Goal: Task Accomplishment & Management: Use online tool/utility

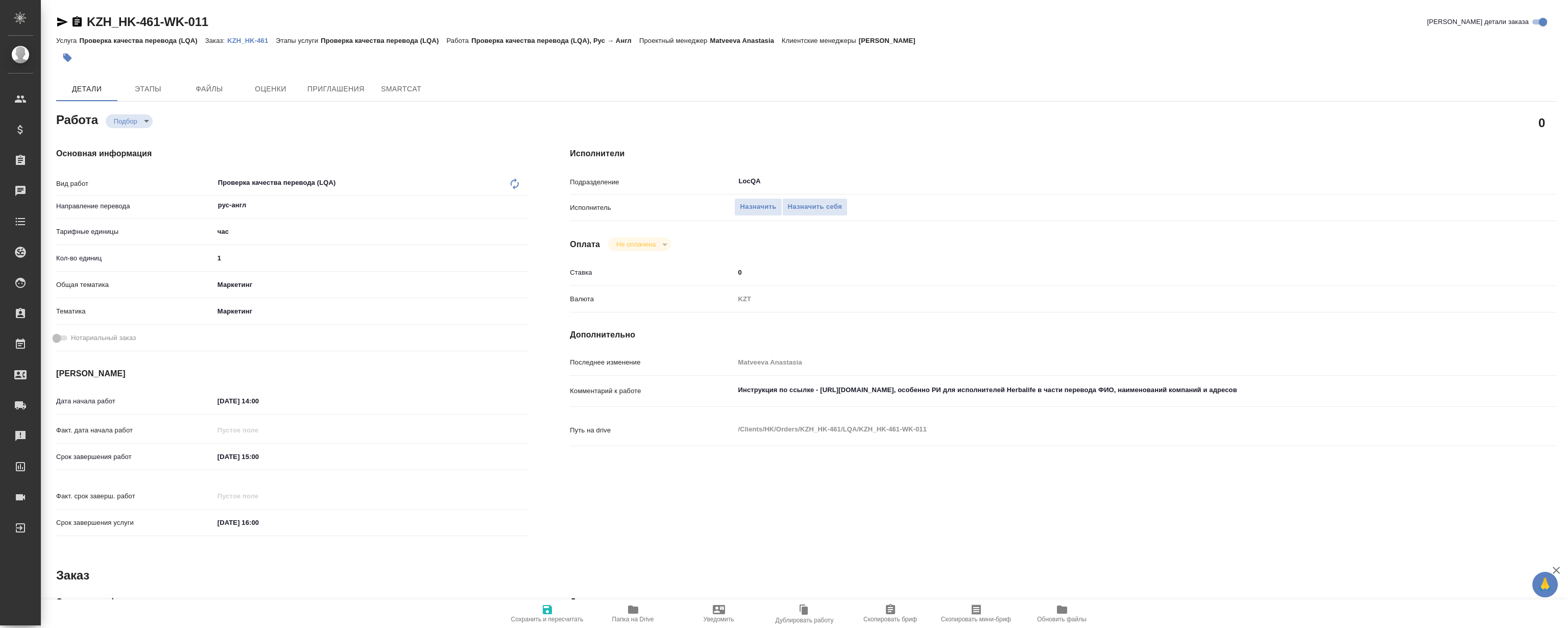
type textarea "x"
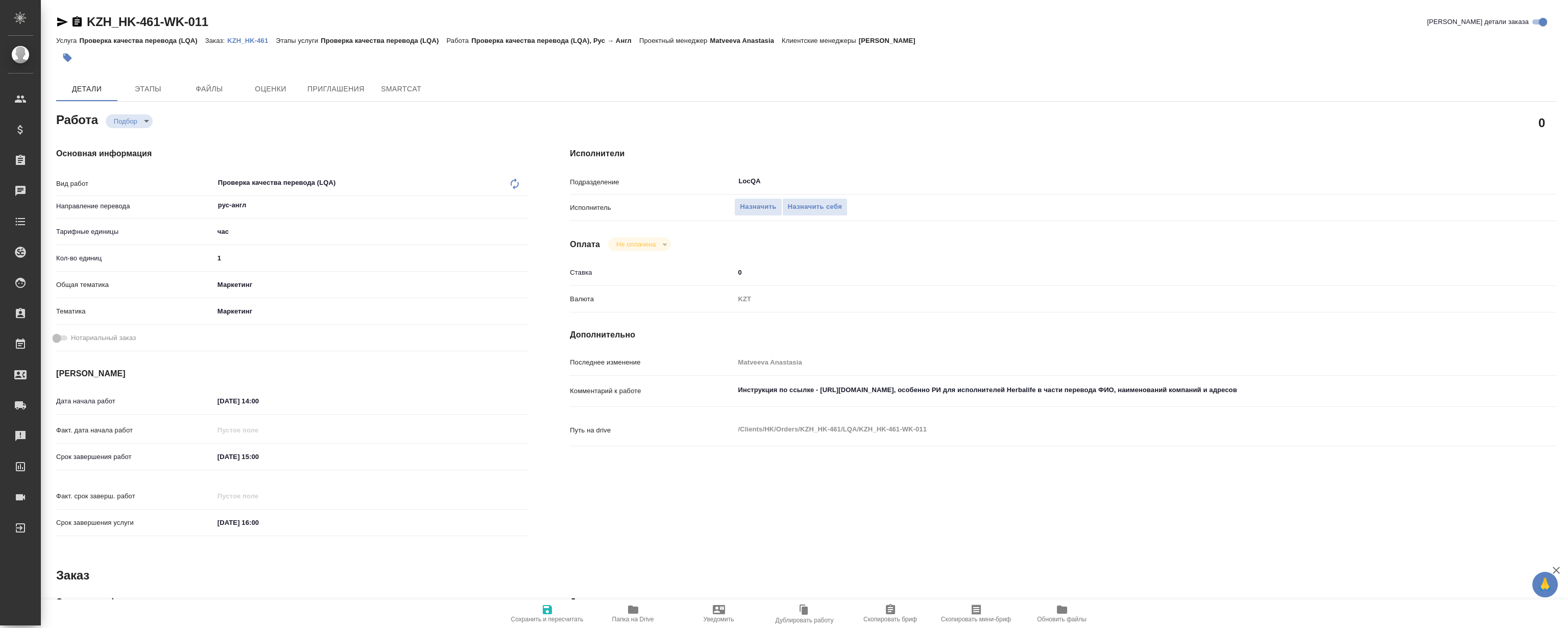
type textarea "x"
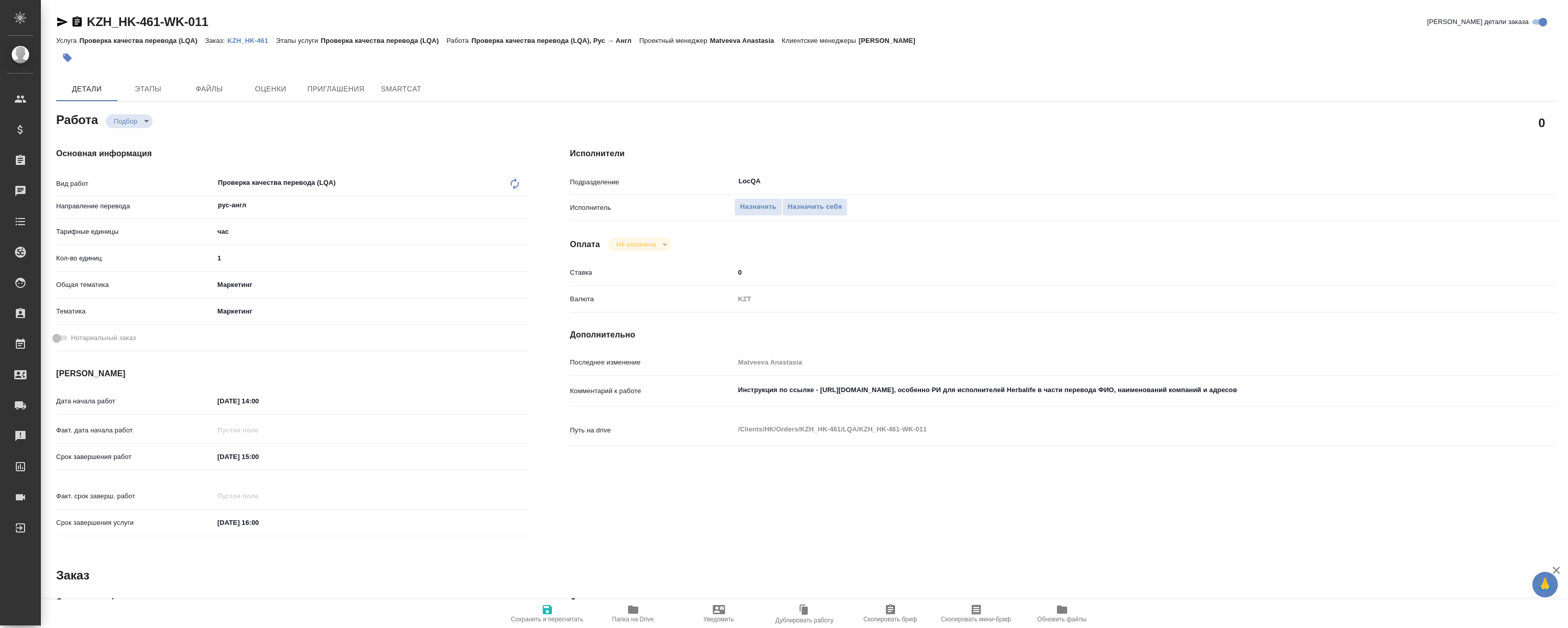
type textarea "x"
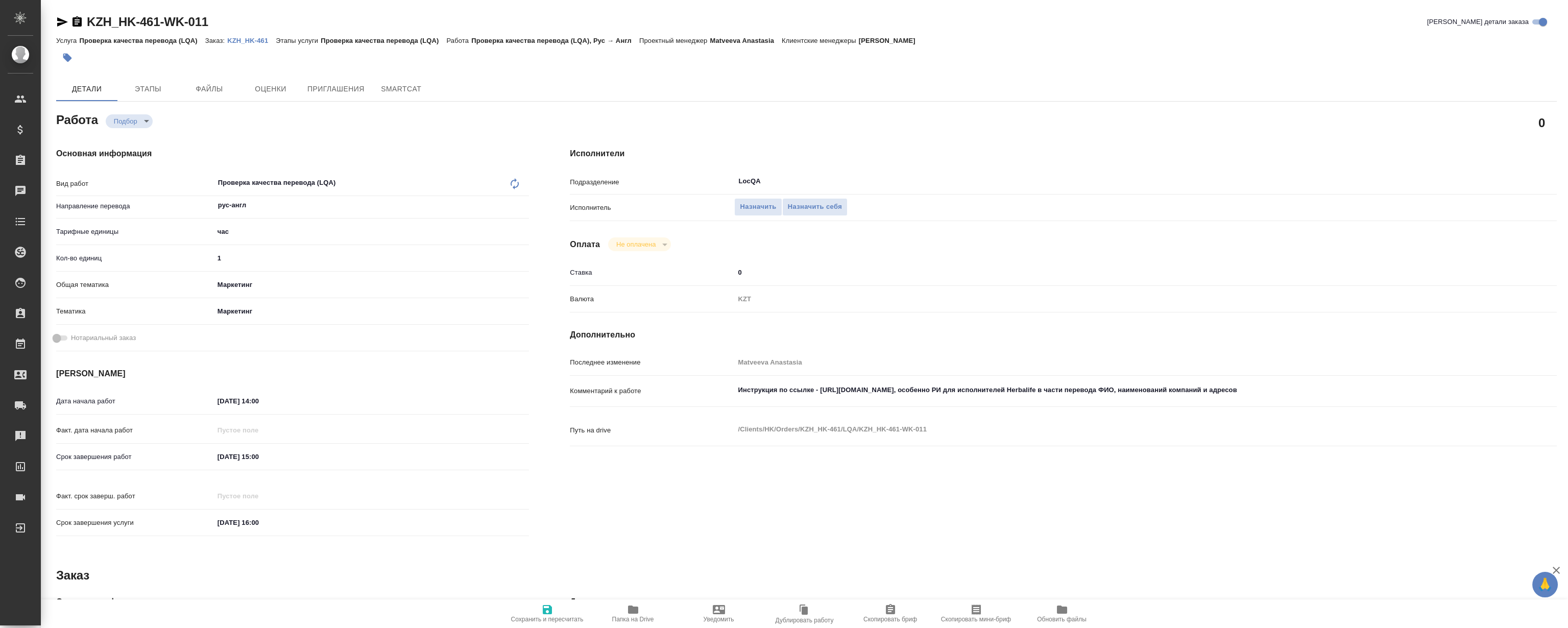
type textarea "x"
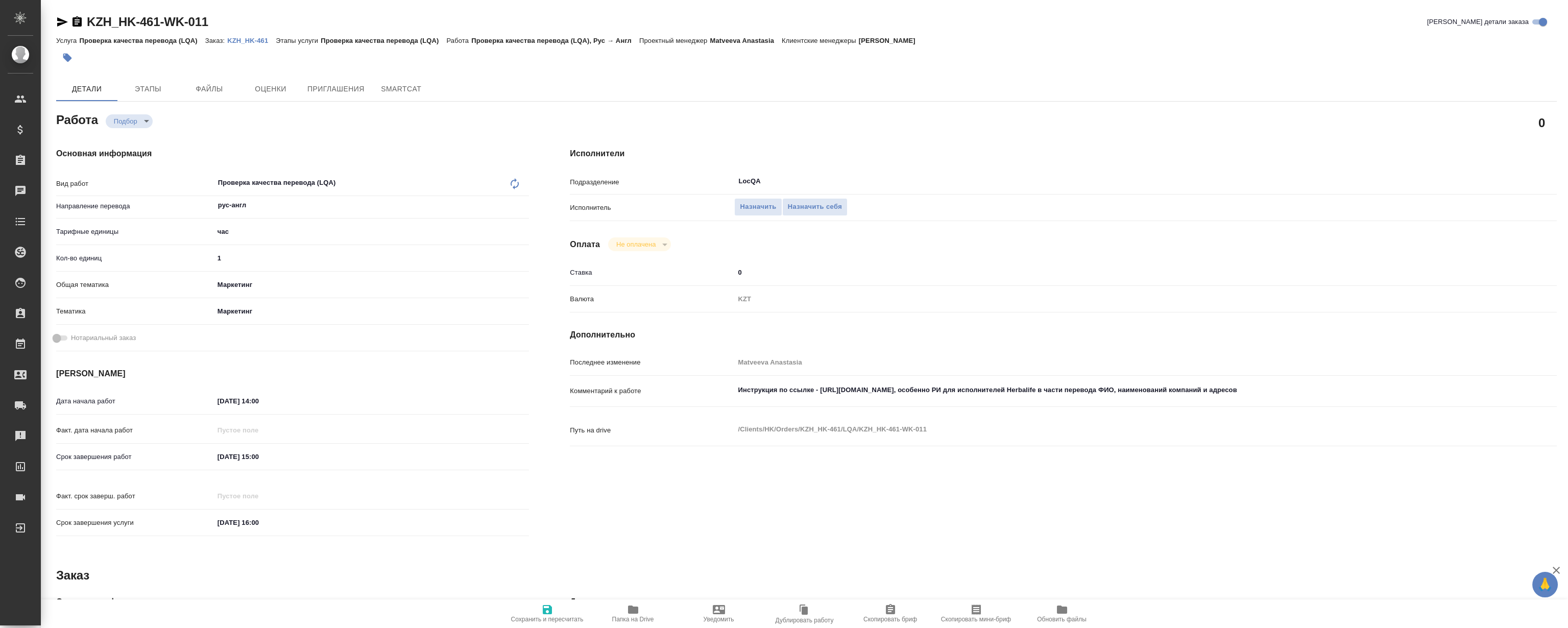
type textarea "x"
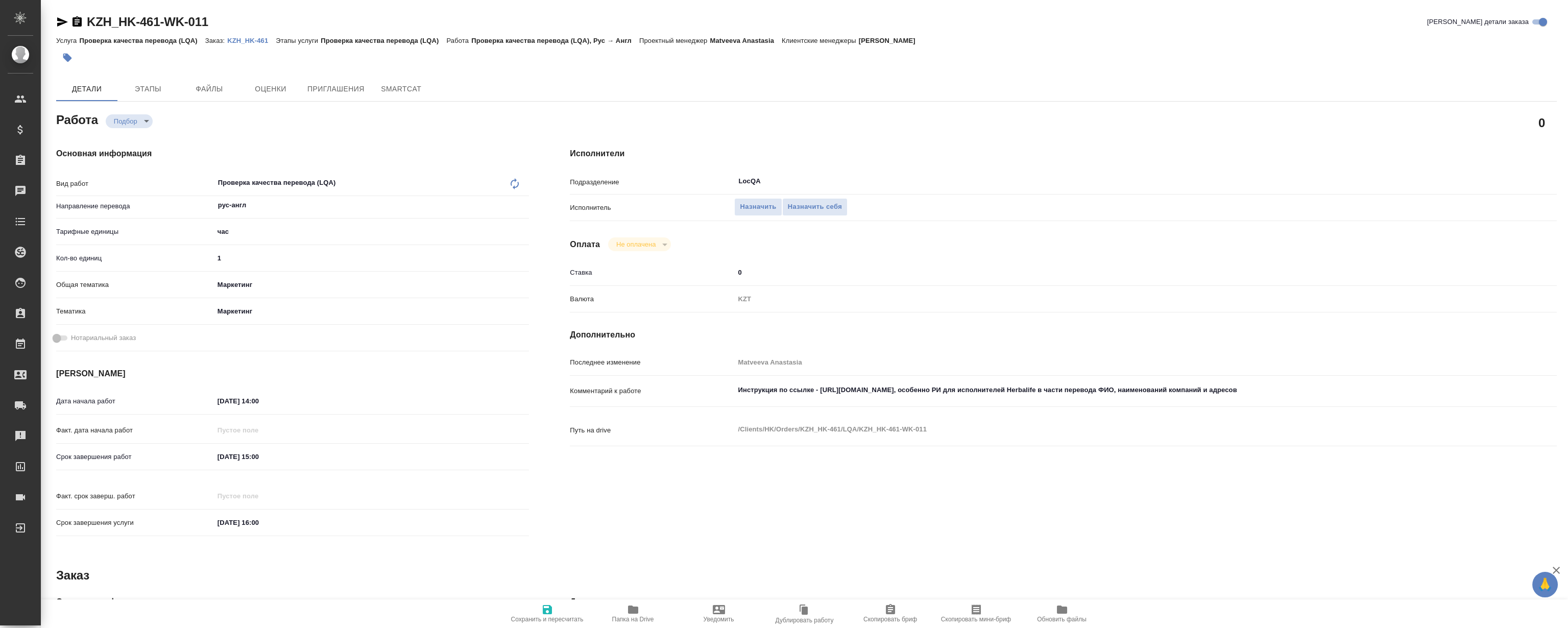
click at [251, 38] on p "KZH_HK-461" at bounding box center [251, 40] width 49 height 8
type textarea "x"
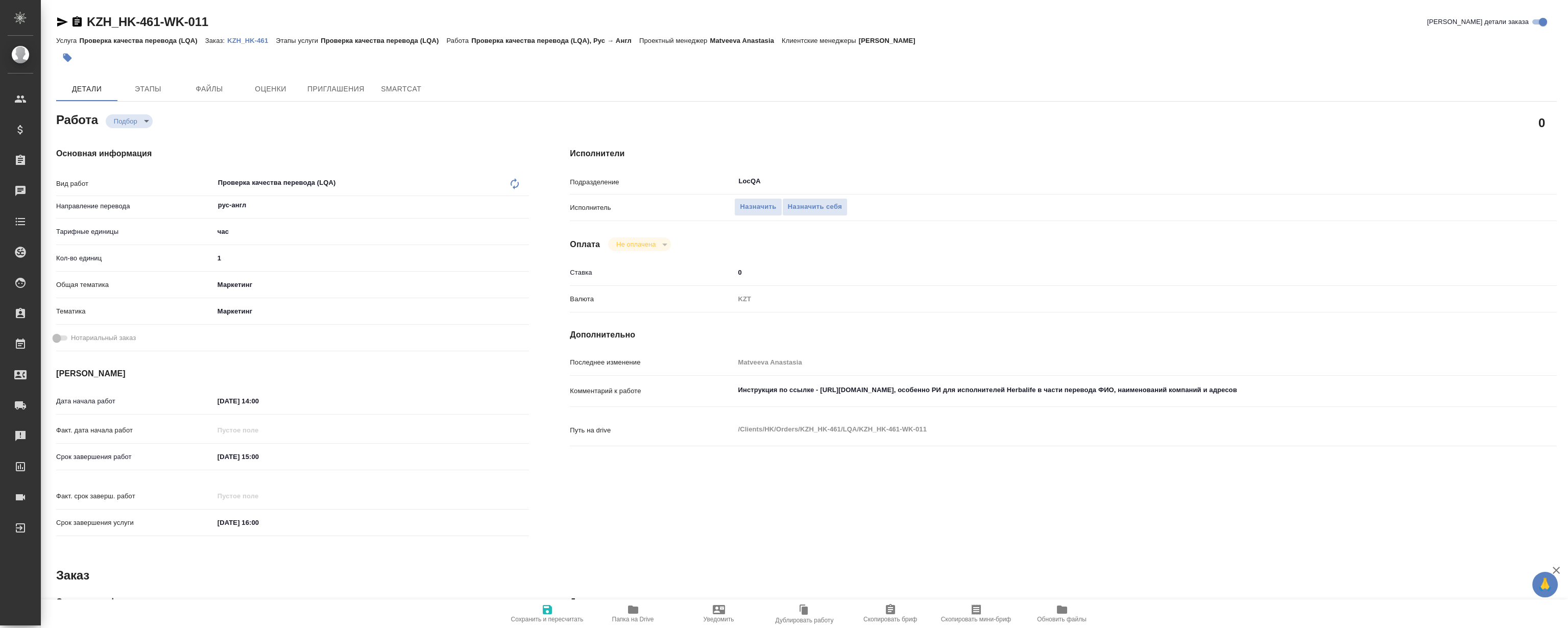
type textarea "x"
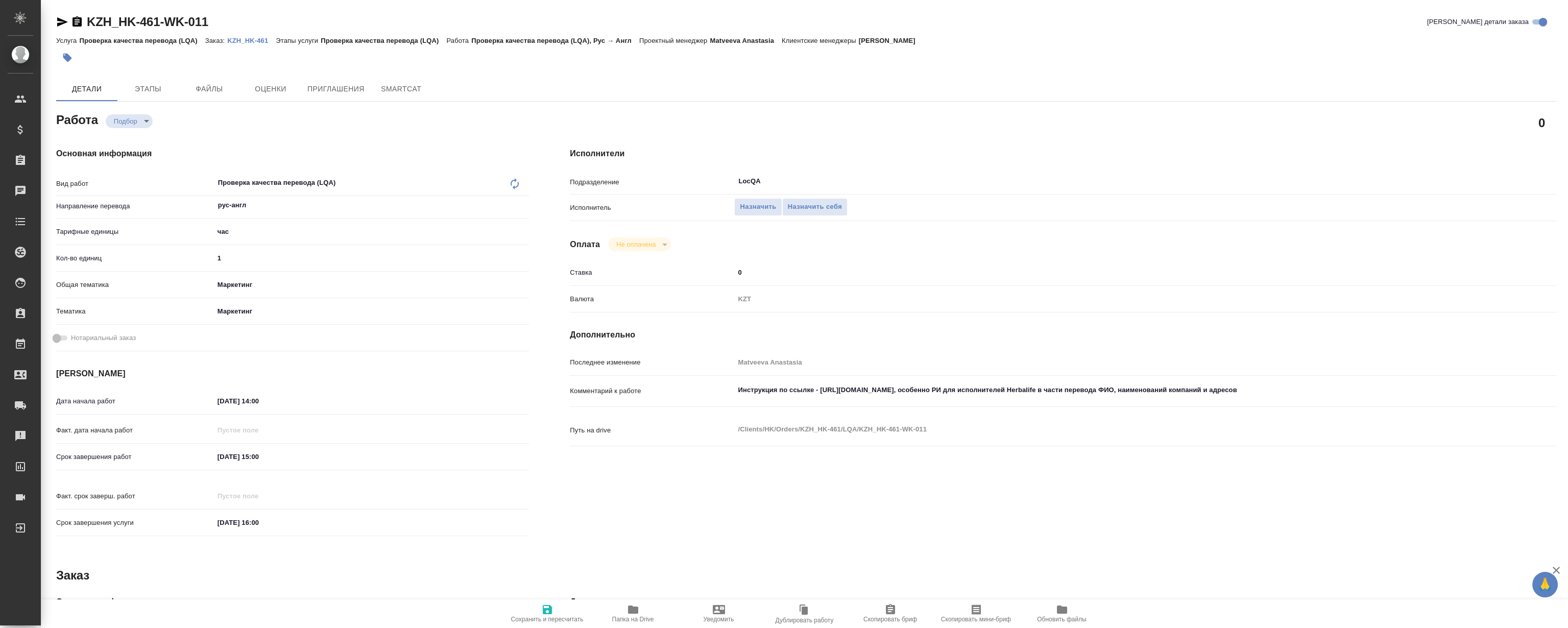
type textarea "x"
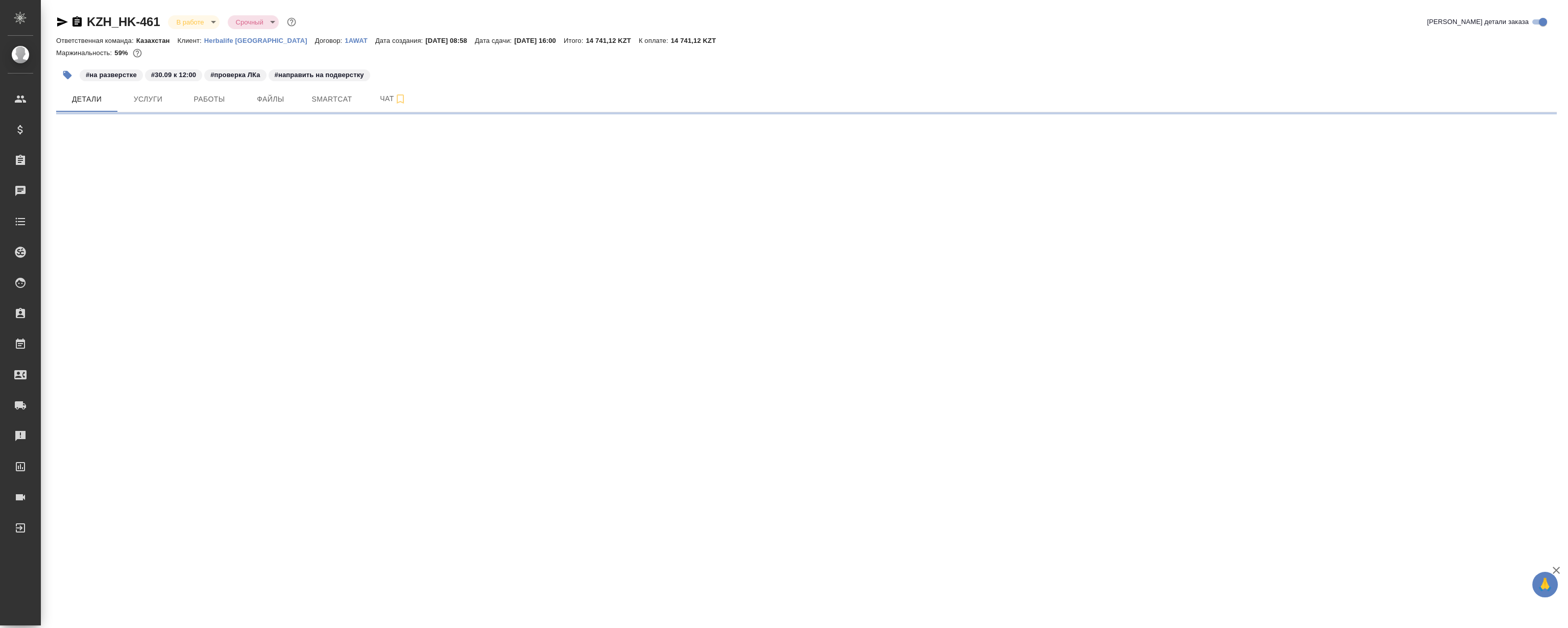
select select "RU"
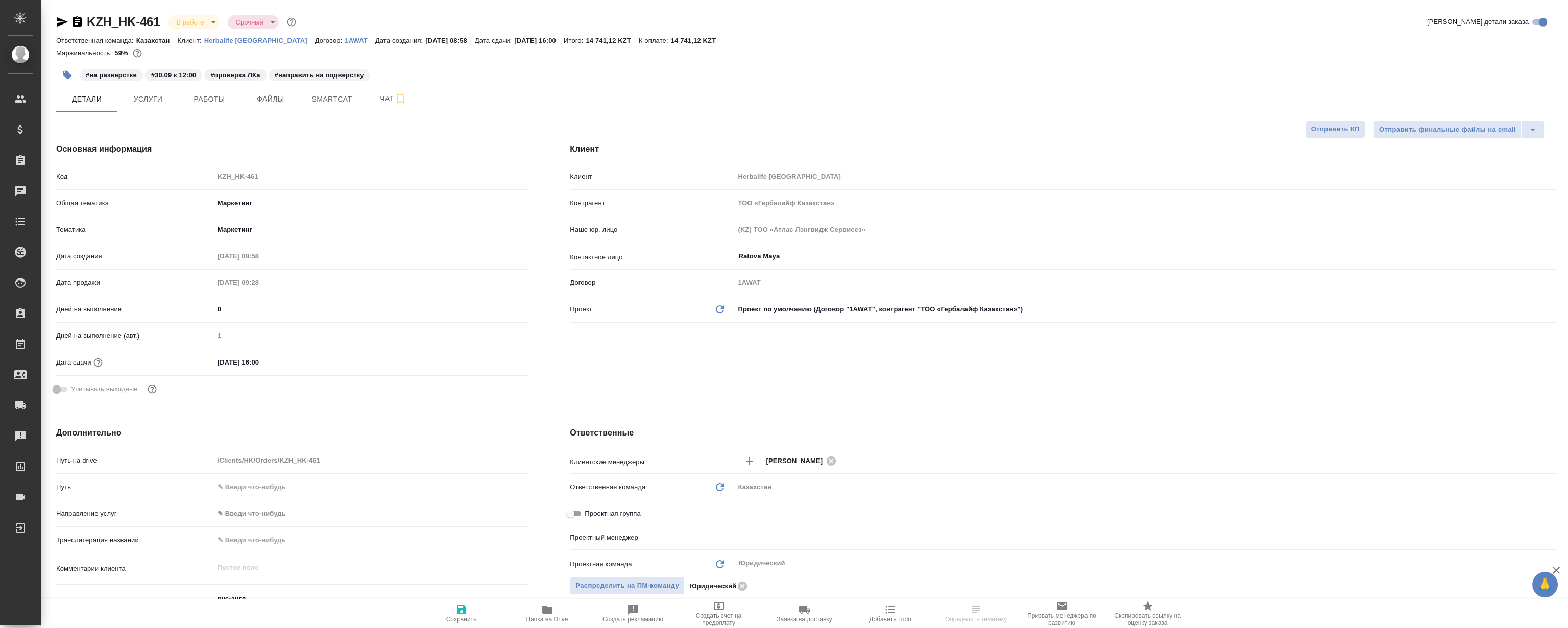
type textarea "x"
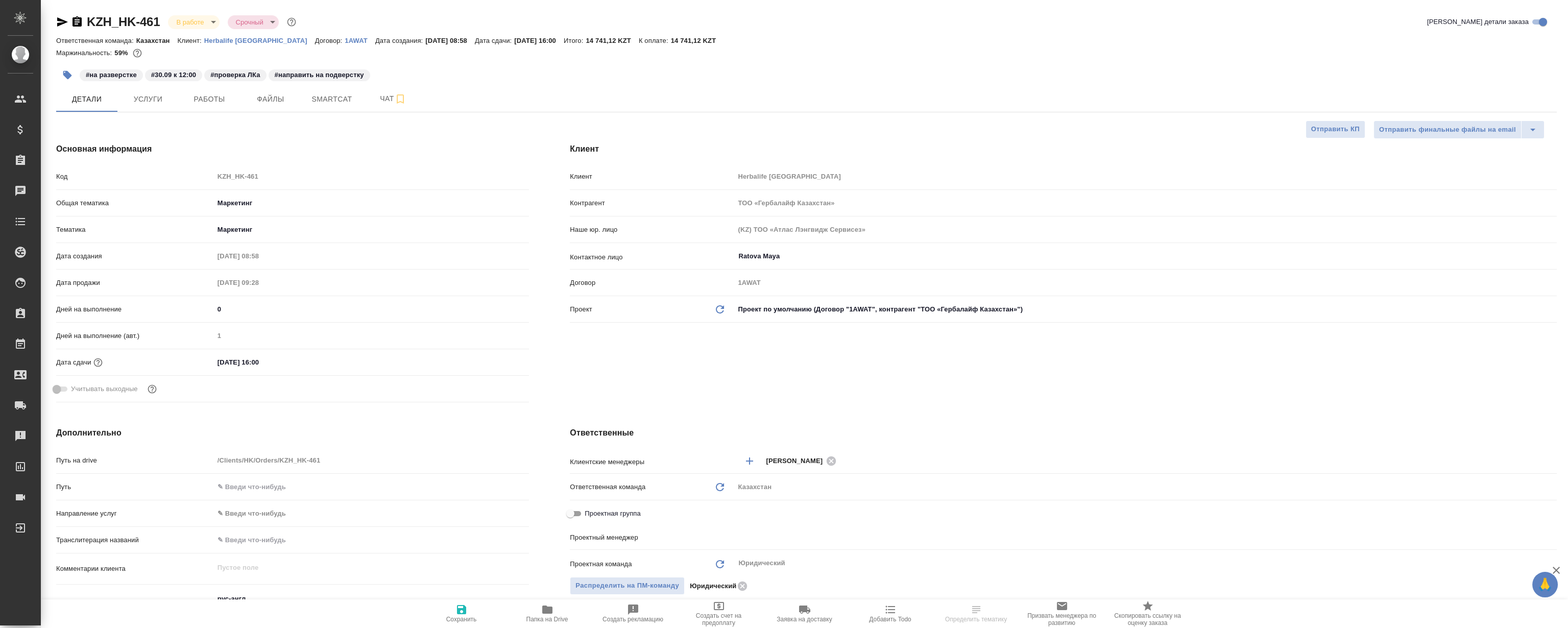
type textarea "x"
type input "Matveeva Anastasia"
type input "[PERSON_NAME]"
type textarea "x"
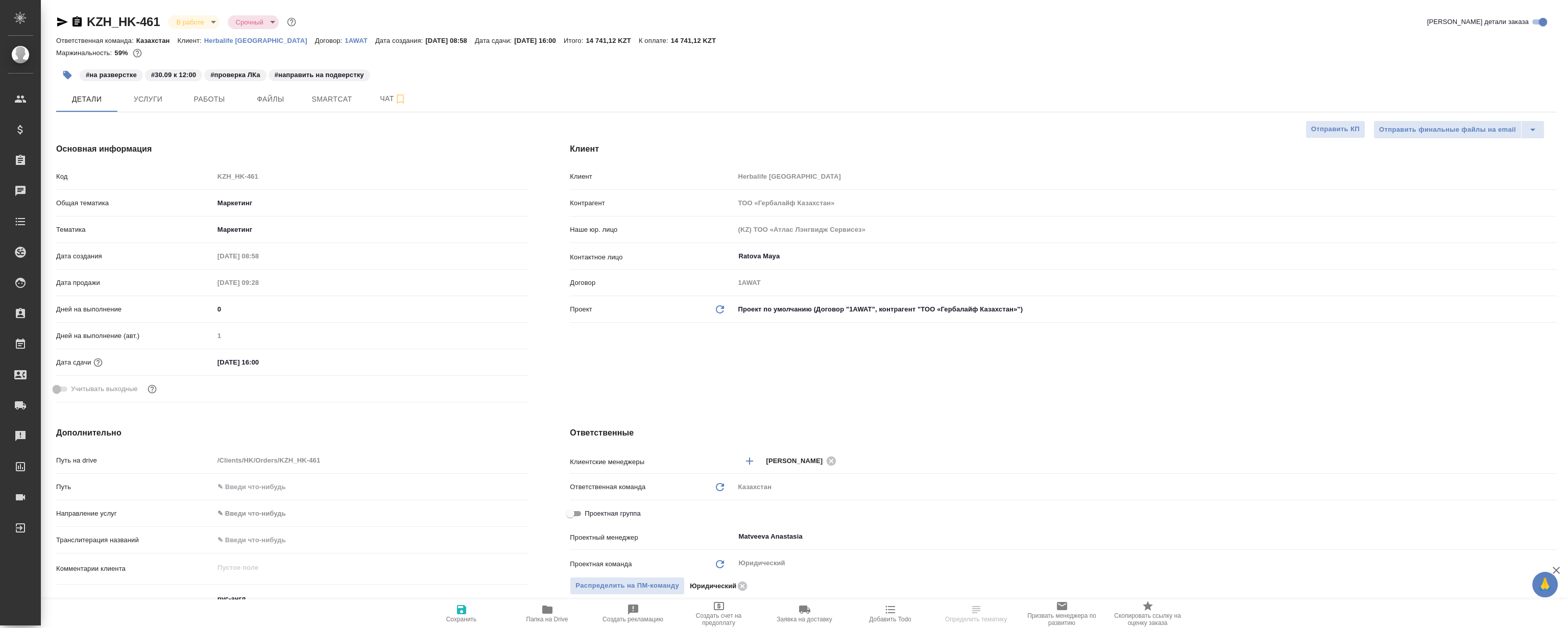
type textarea "x"
click at [217, 102] on span "Работы" at bounding box center [209, 99] width 49 height 13
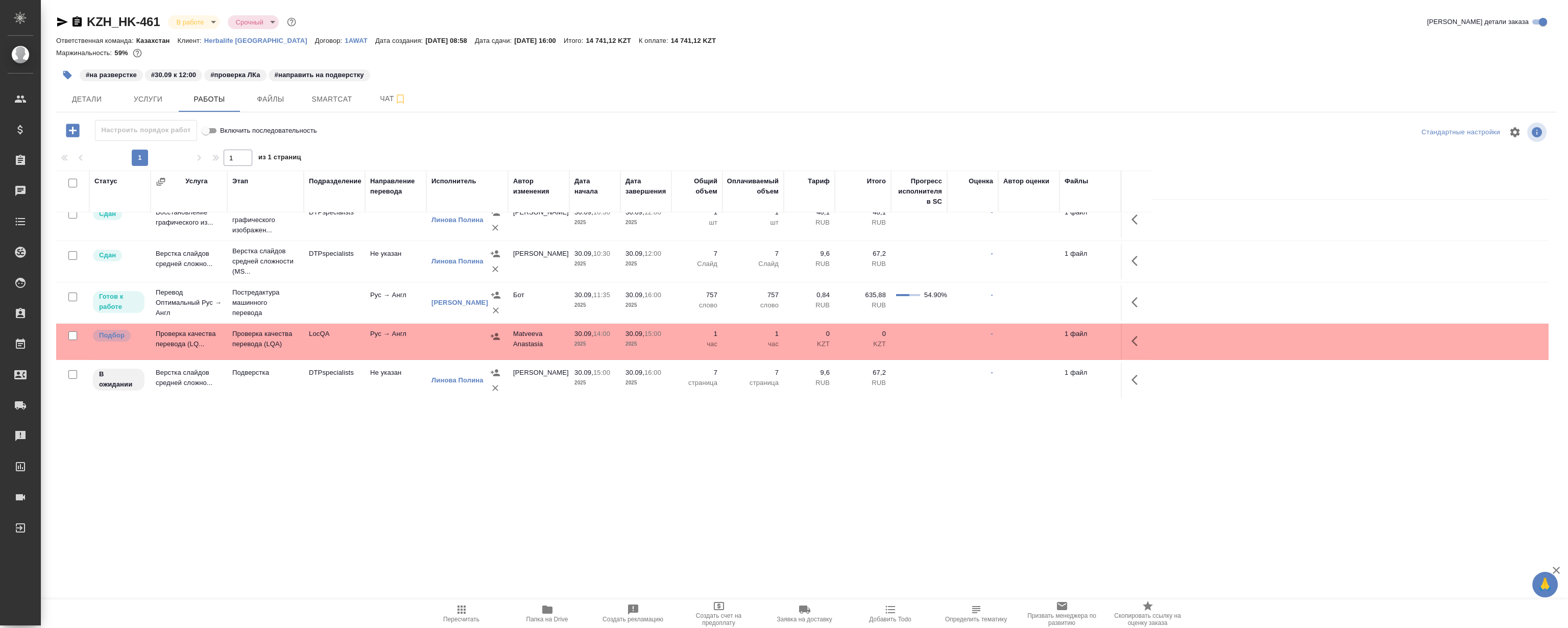
scroll to position [14, 0]
click at [309, 444] on div ".cls-1 fill:#fff; AWATERA Magerramov Ruslan Клиенты Спецификации Заказы 0 Чаты …" at bounding box center [784, 314] width 1568 height 628
click at [342, 103] on span "Smartcat" at bounding box center [332, 99] width 49 height 13
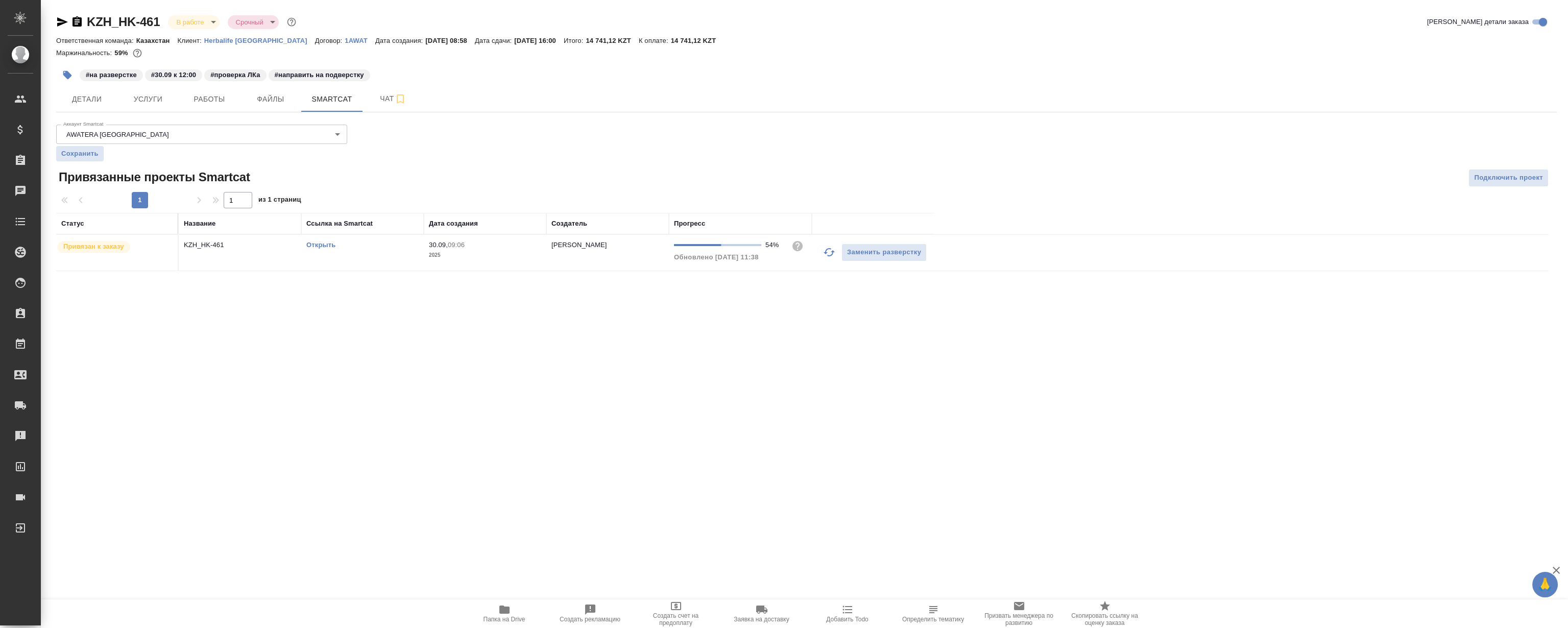
click at [318, 243] on link "Открыть" at bounding box center [321, 245] width 29 height 8
click at [227, 96] on span "Работы" at bounding box center [209, 99] width 49 height 13
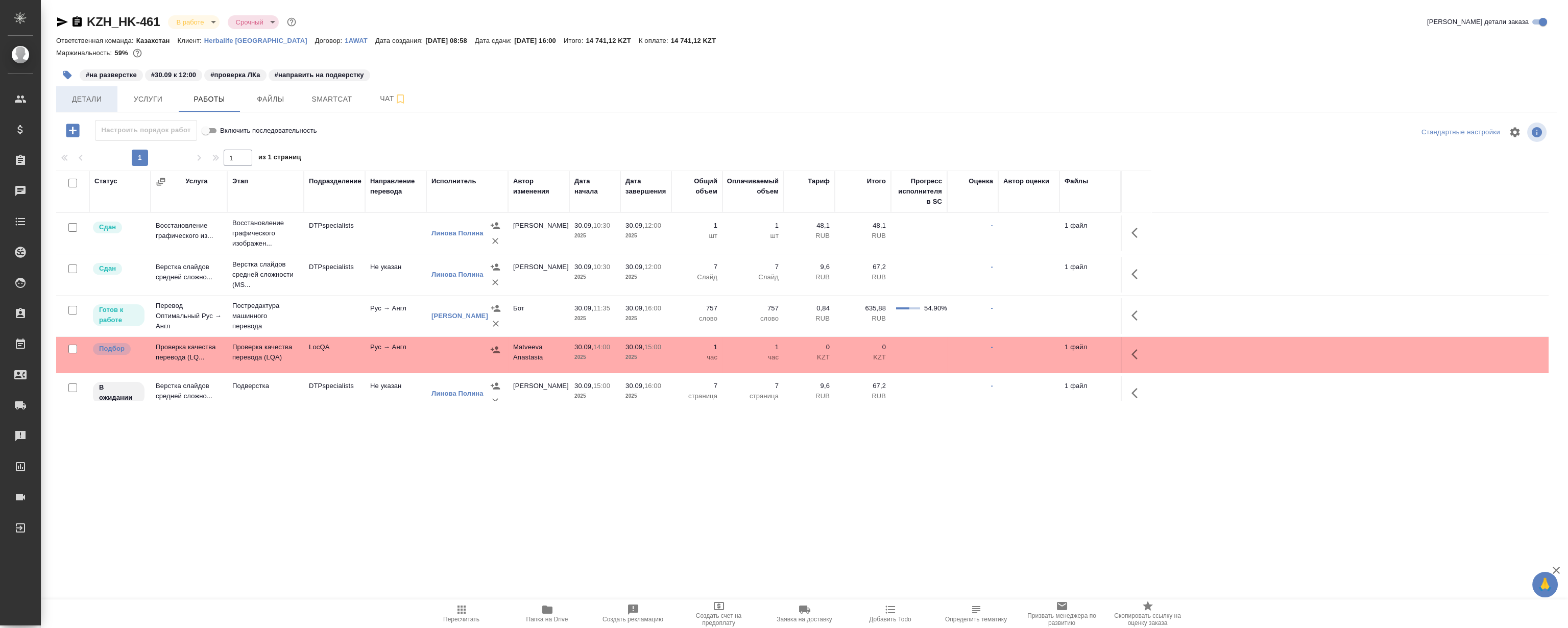
click at [97, 105] on span "Детали" at bounding box center [86, 99] width 49 height 13
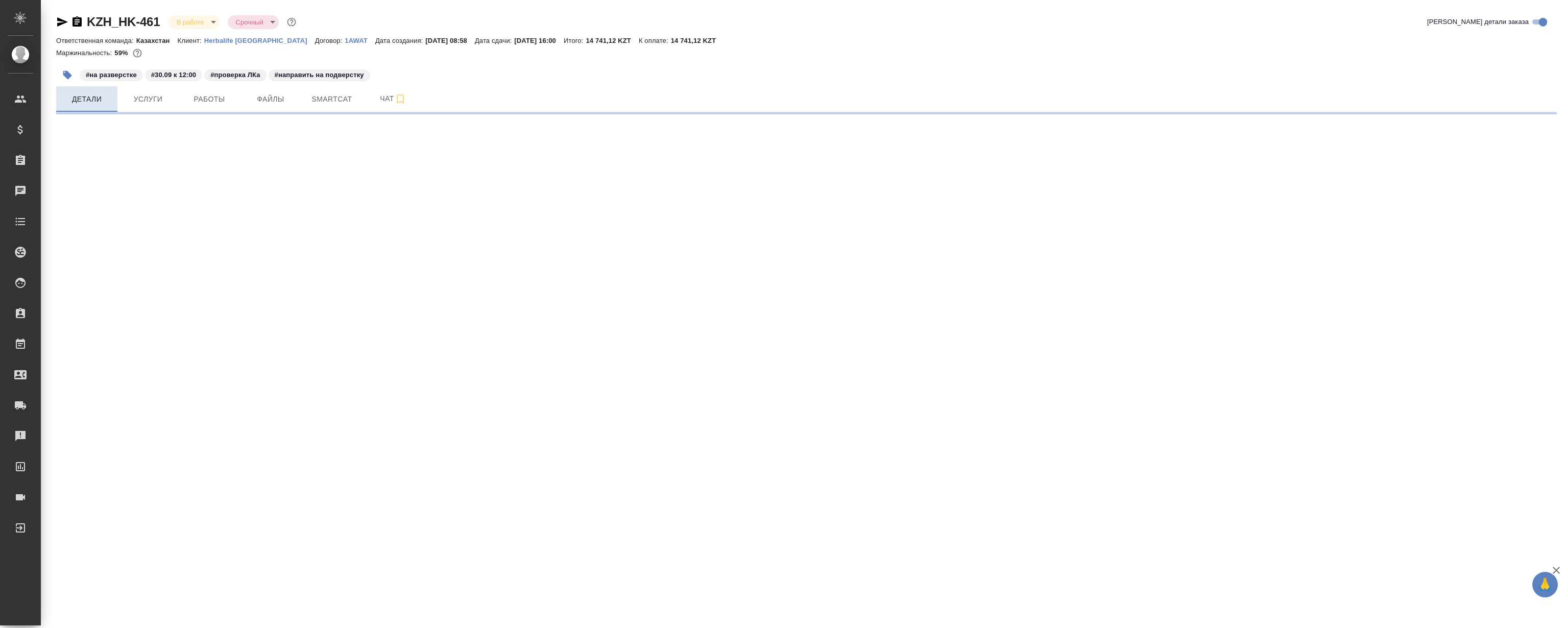
select select "RU"
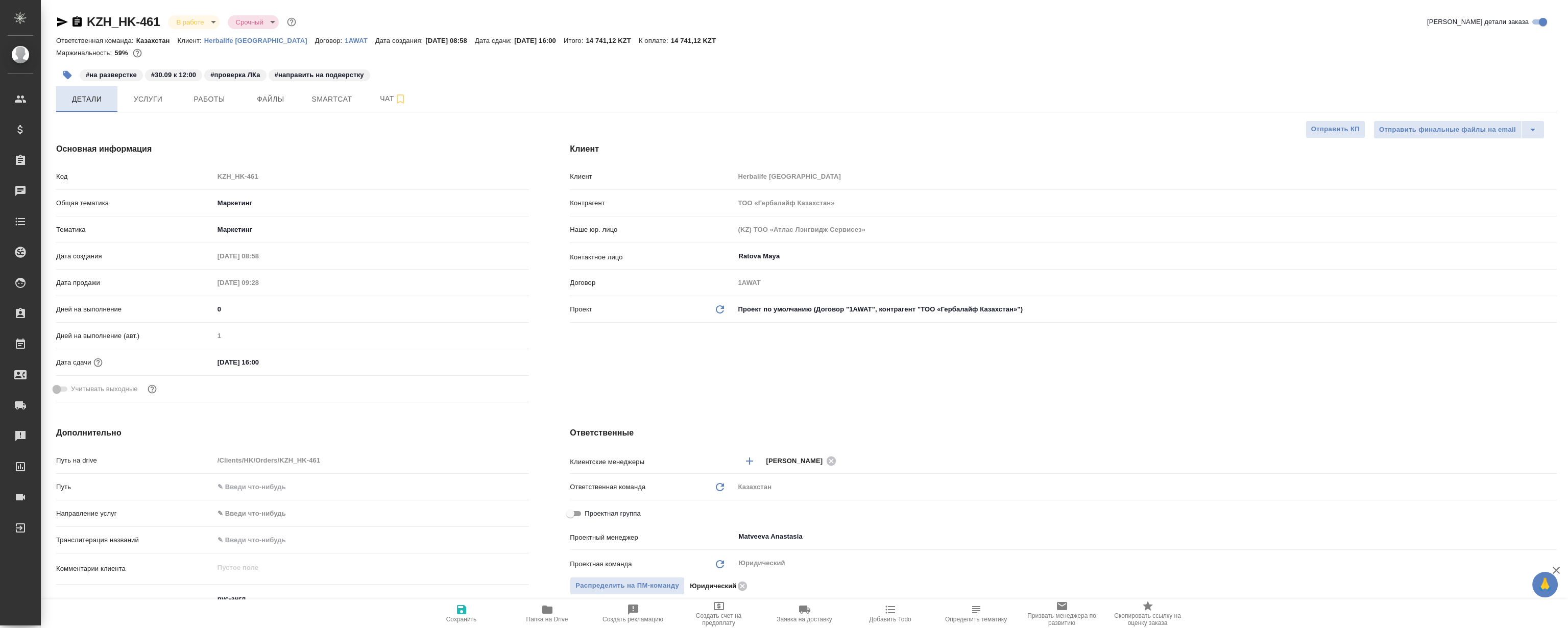
type textarea "x"
click at [848, 43] on div "Ответственная команда: Казахстан Клиент: Herbalife Kazakhstan Договор: 1AWAT Да…" at bounding box center [806, 40] width 1500 height 12
click at [220, 103] on span "Работы" at bounding box center [209, 99] width 49 height 13
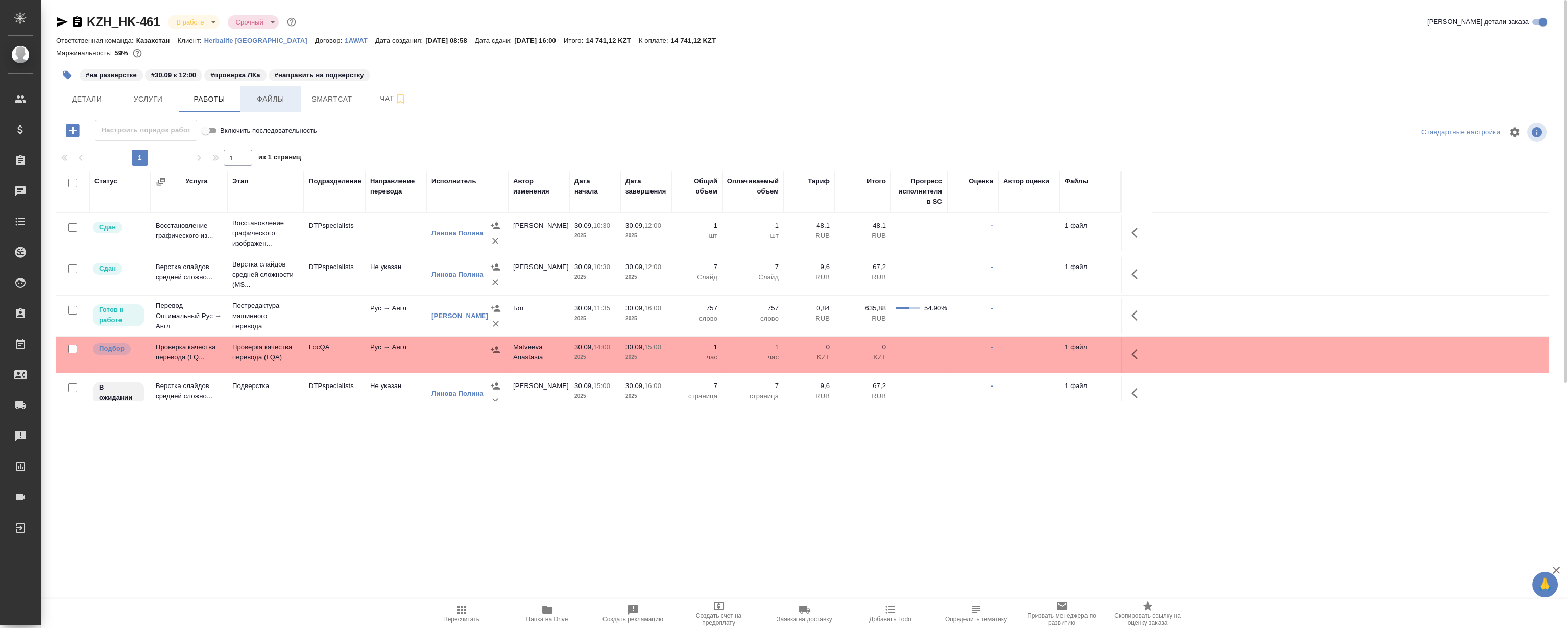
click at [282, 100] on span "Файлы" at bounding box center [270, 99] width 49 height 13
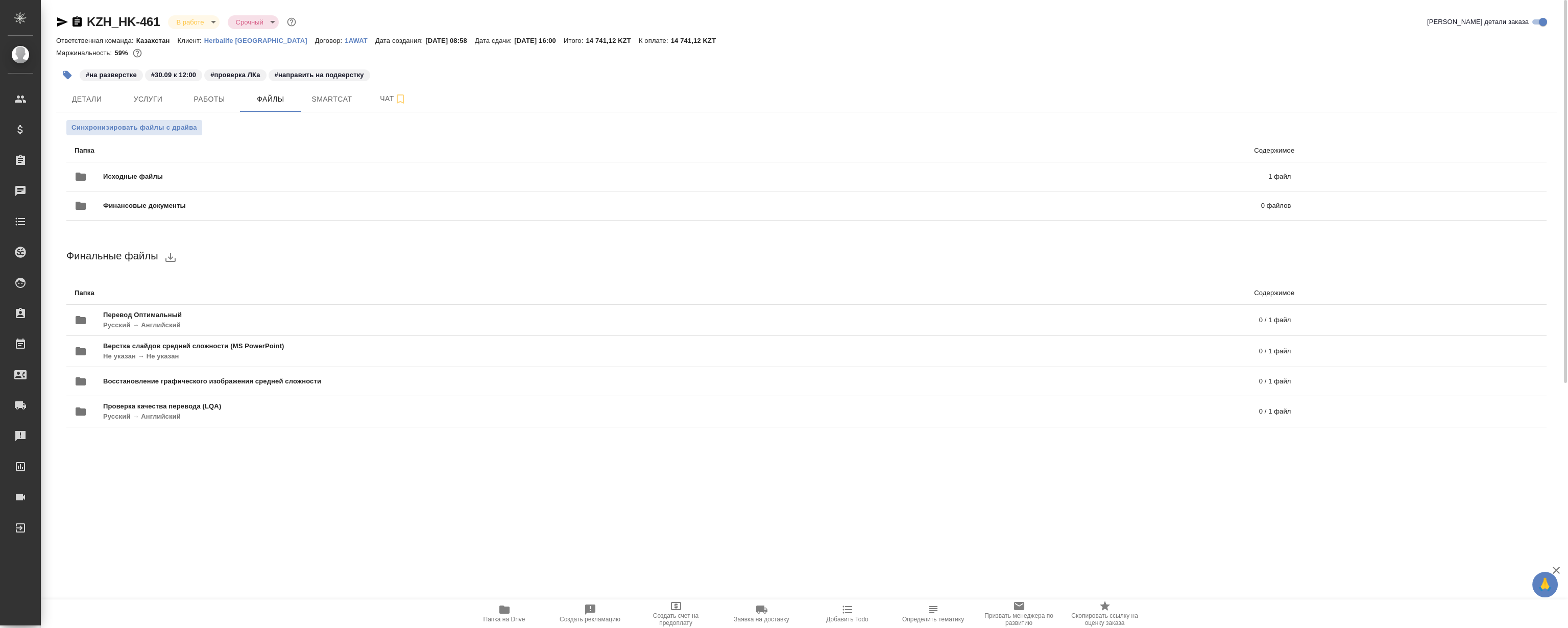
click at [501, 613] on icon "button" at bounding box center [505, 609] width 12 height 12
click at [201, 105] on span "Работы" at bounding box center [209, 99] width 49 height 13
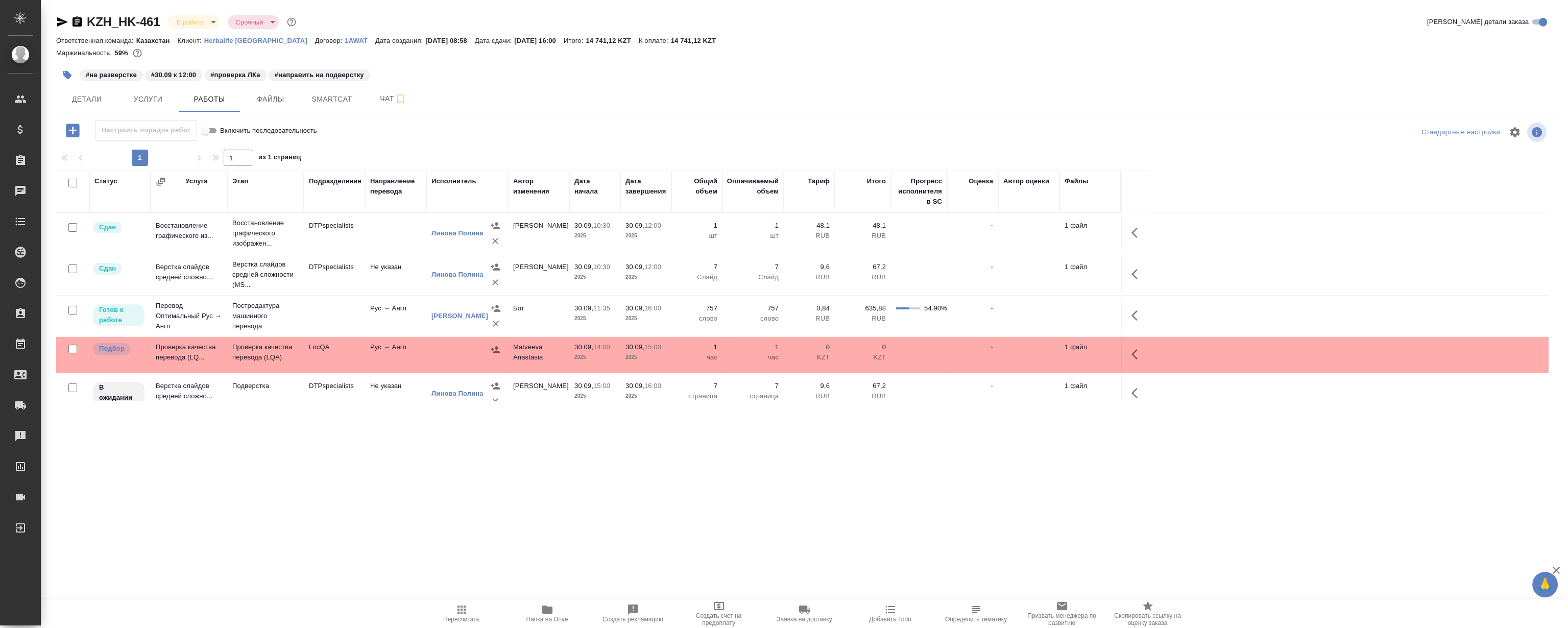
click at [334, 483] on div ".cls-1 fill:#fff; AWATERA Magerramov Ruslan Клиенты Спецификации Заказы 0 Чаты …" at bounding box center [784, 314] width 1568 height 628
click at [318, 475] on div ".cls-1 fill:#fff; AWATERA Magerramov Ruslan Клиенты Спецификации Заказы 0 Чаты …" at bounding box center [784, 314] width 1568 height 628
click at [331, 470] on div ".cls-1 fill:#fff; AWATERA Magerramov Ruslan Клиенты Спецификации Заказы 0 Чаты …" at bounding box center [784, 314] width 1568 height 628
click at [326, 470] on div ".cls-1 fill:#fff; AWATERA Magerramov Ruslan Клиенты Спецификации Заказы 0 Чаты …" at bounding box center [784, 314] width 1568 height 628
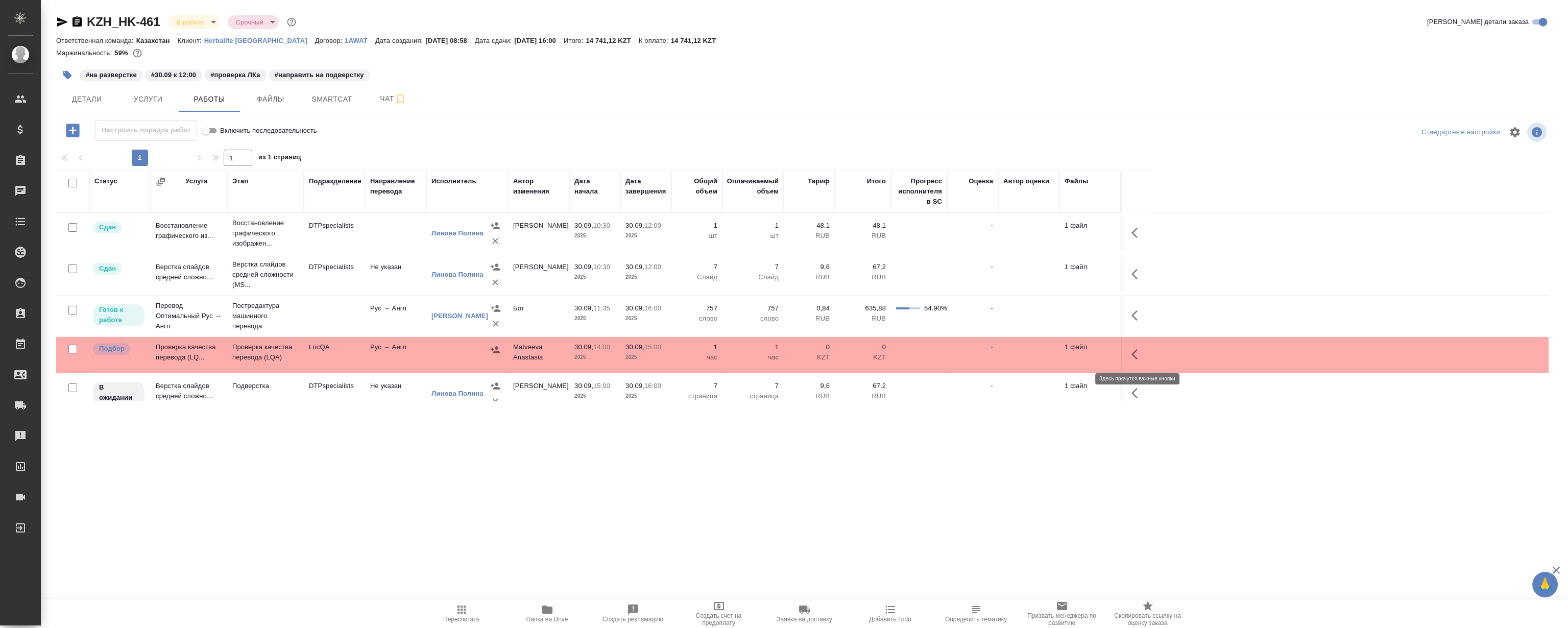
click at [1132, 355] on icon "button" at bounding box center [1138, 354] width 12 height 12
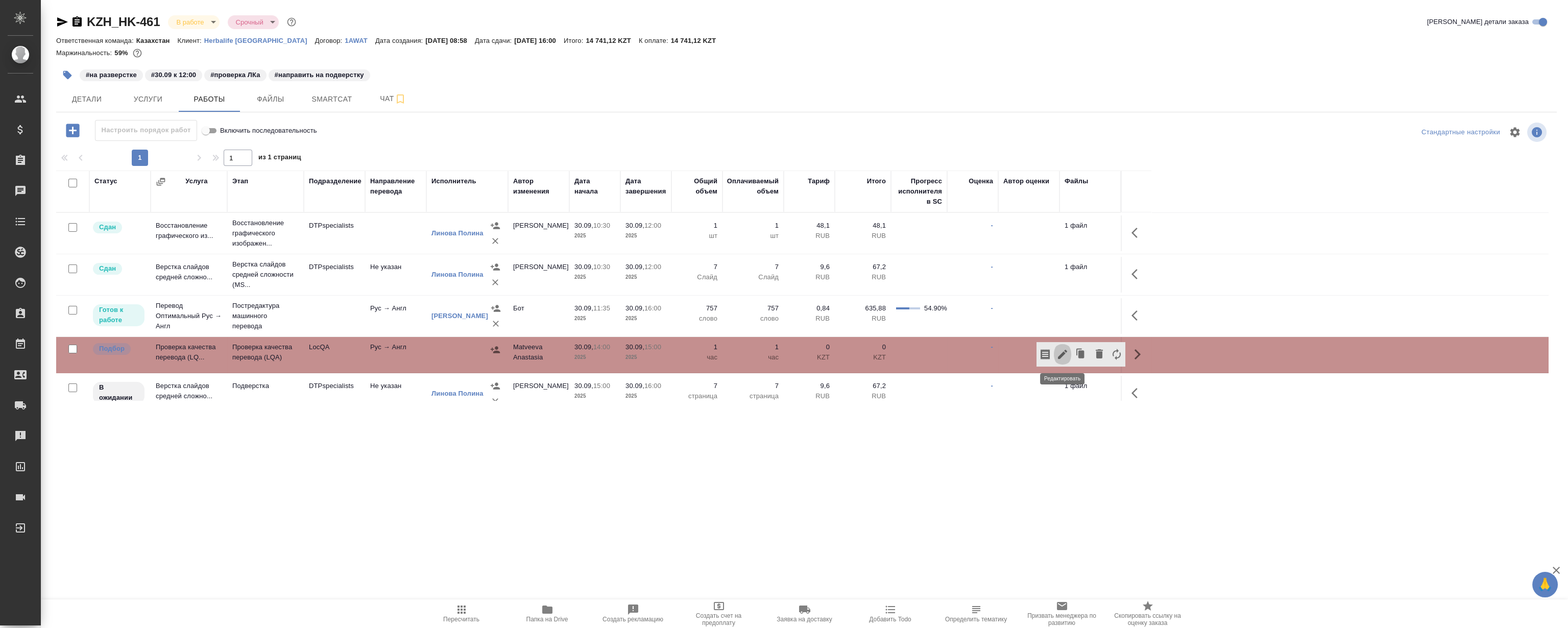
click at [1064, 352] on icon "button" at bounding box center [1062, 354] width 9 height 9
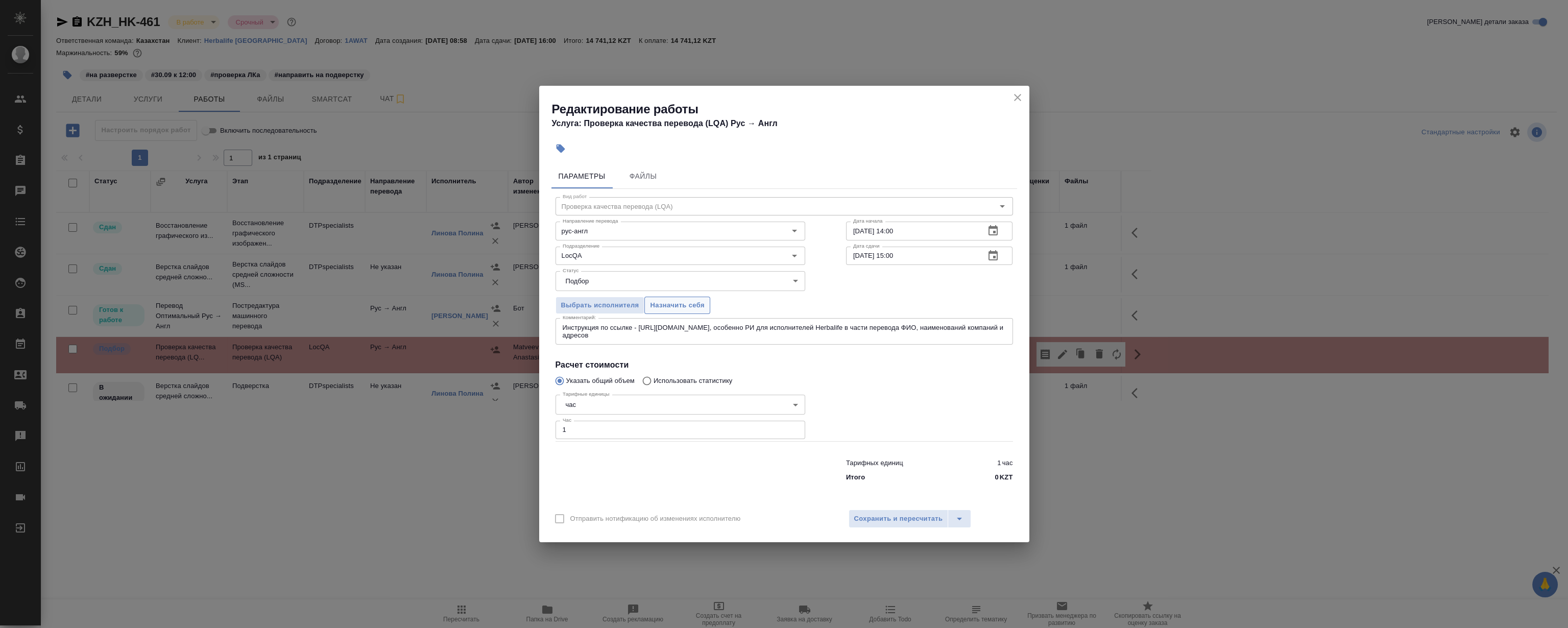
click at [689, 305] on span "Назначить себя" at bounding box center [677, 305] width 54 height 12
click at [1019, 103] on button "close" at bounding box center [1017, 97] width 15 height 15
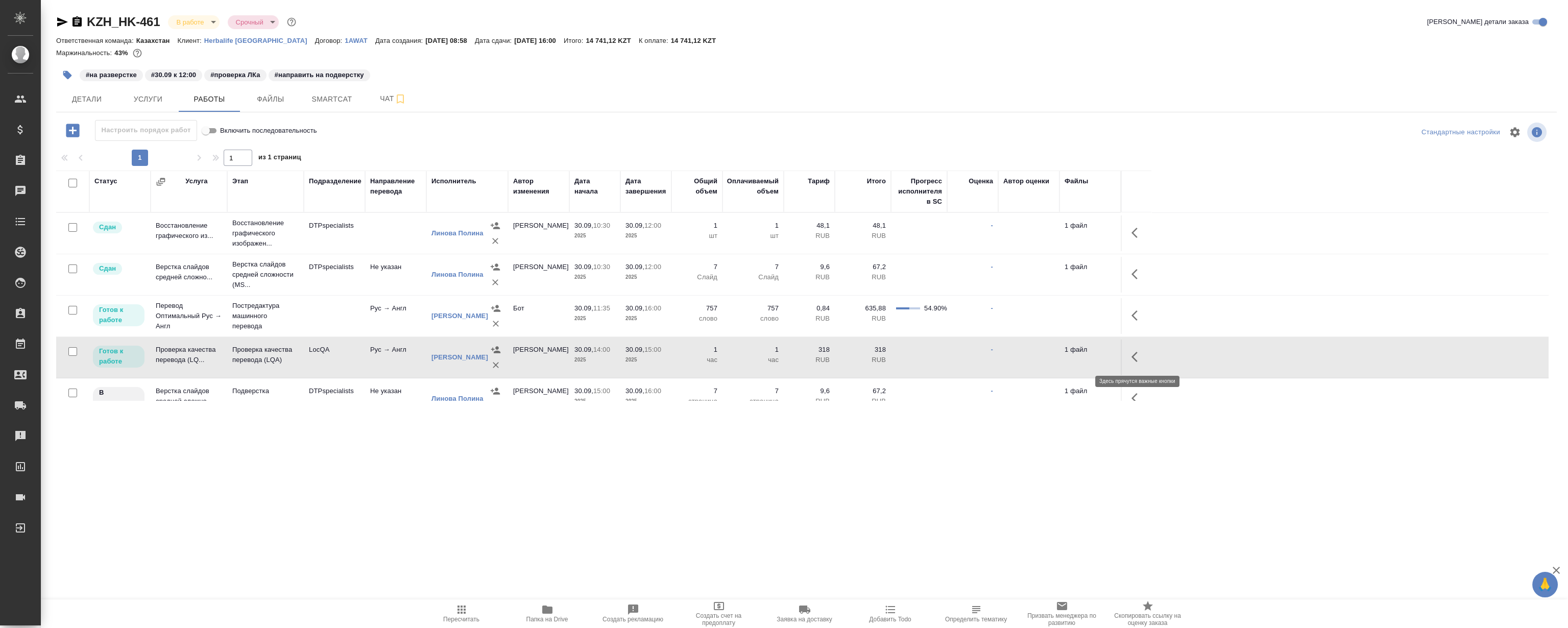
click at [1135, 353] on icon "button" at bounding box center [1135, 357] width 6 height 10
click at [710, 487] on div ".cls-1 fill:#fff; AWATERA Magerramov Ruslan Клиенты Спецификации Заказы 0 Чаты …" at bounding box center [784, 314] width 1568 height 628
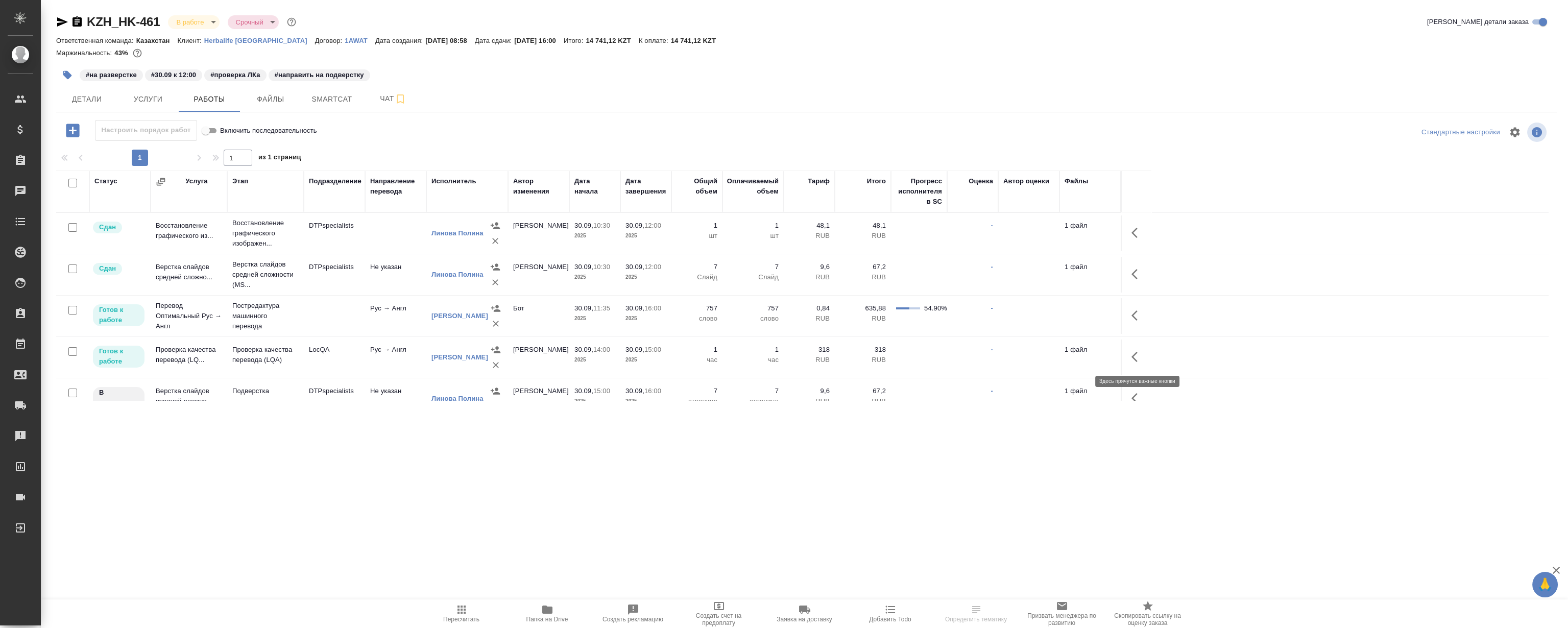
click at [1127, 355] on button "button" at bounding box center [1138, 357] width 24 height 24
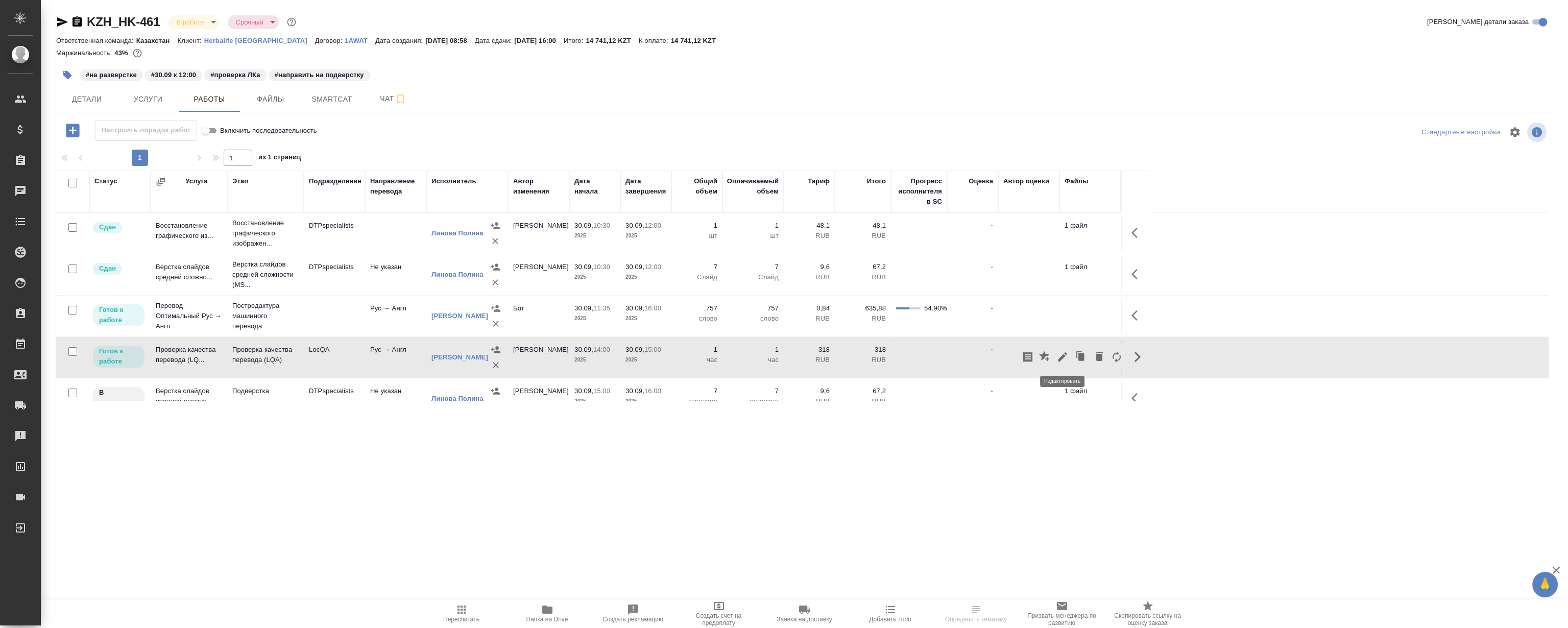
click at [1062, 354] on icon "button" at bounding box center [1063, 357] width 12 height 12
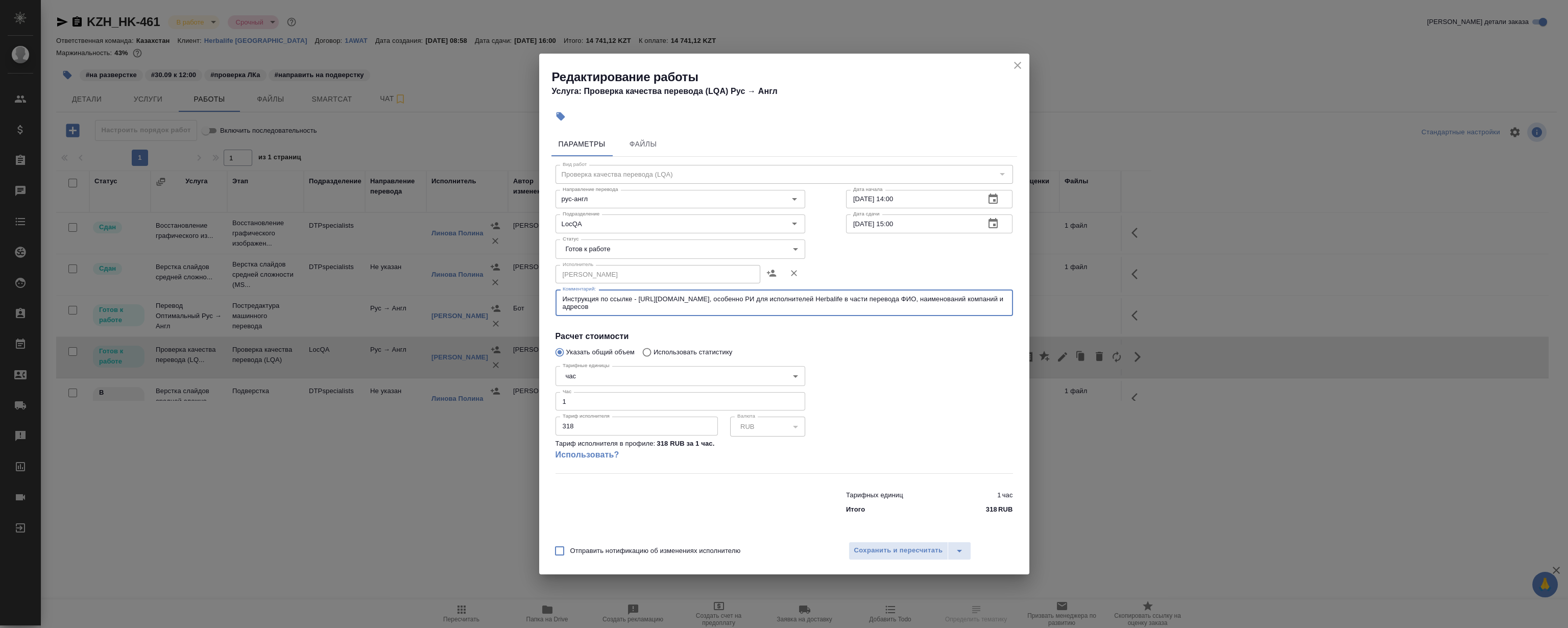
drag, startPoint x: 639, startPoint y: 296, endPoint x: 779, endPoint y: 296, distance: 140.0
click at [779, 296] on textarea "Инструкция по ссылке - [URL][DOMAIN_NAME], особенно РИ для исполнителей Herbali…" at bounding box center [784, 303] width 443 height 16
click at [1082, 75] on div "Редактирование работы Услуга: Проверка качества перевода (LQA) Рус → Англ Парам…" at bounding box center [784, 314] width 1568 height 628
click at [1130, 24] on div "Редактирование работы Услуга: Проверка качества перевода (LQA) Рус → Англ Парам…" at bounding box center [784, 314] width 1568 height 628
click at [1012, 66] on icon "close" at bounding box center [1018, 65] width 12 height 12
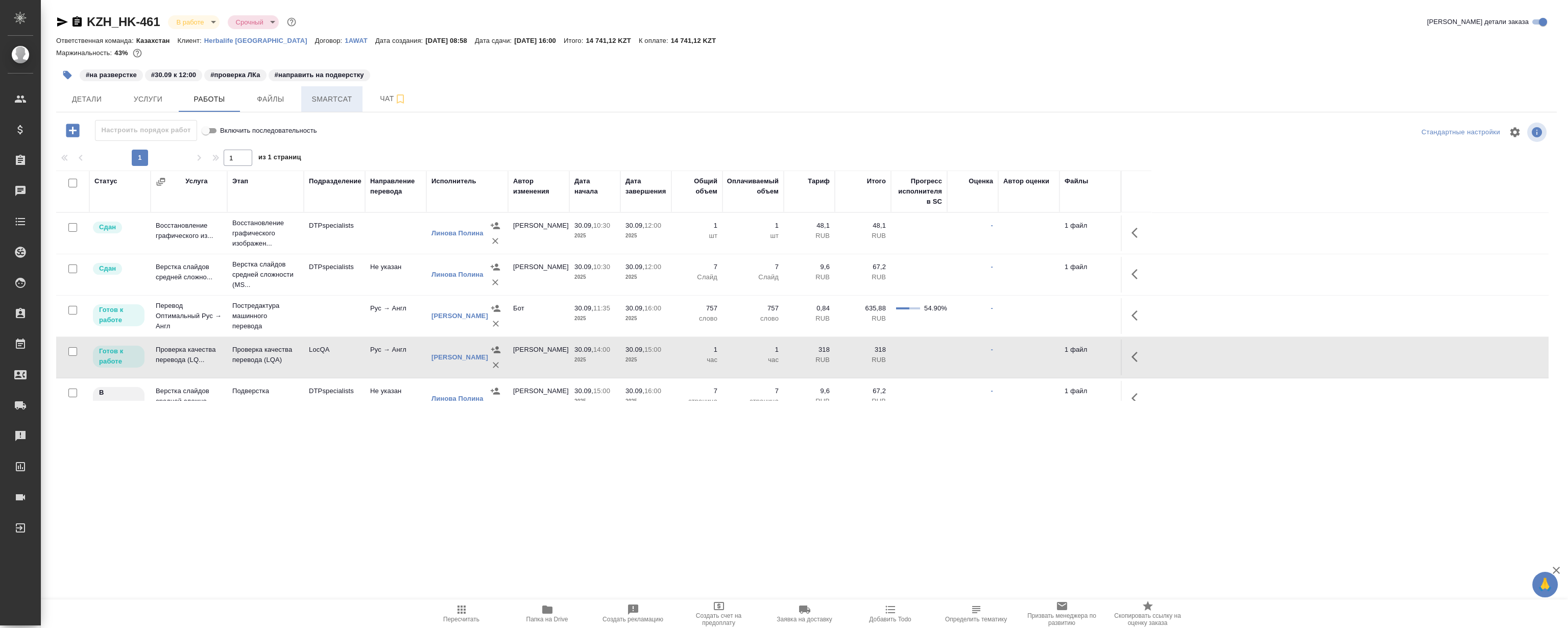
click at [331, 105] on button "Smartcat" at bounding box center [332, 99] width 61 height 26
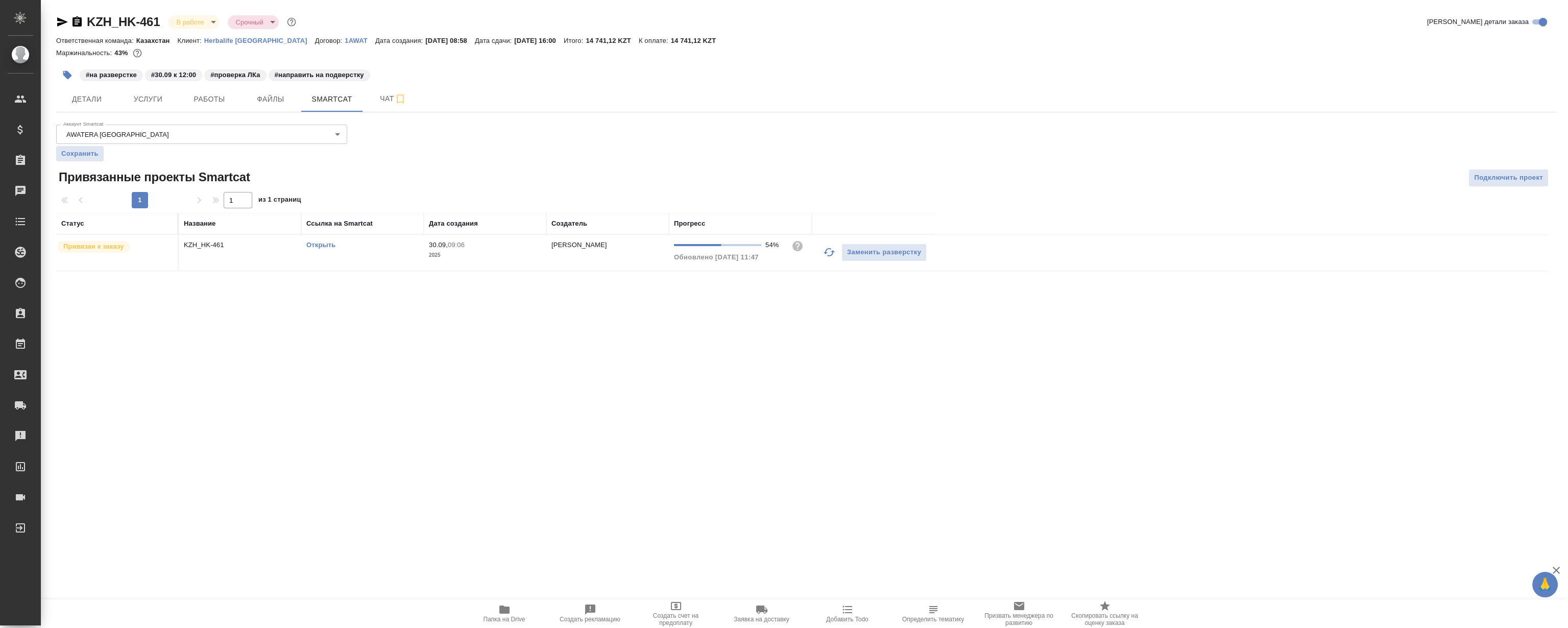
click at [318, 244] on link "Открыть" at bounding box center [321, 245] width 29 height 8
